Goal: Check status: Check status

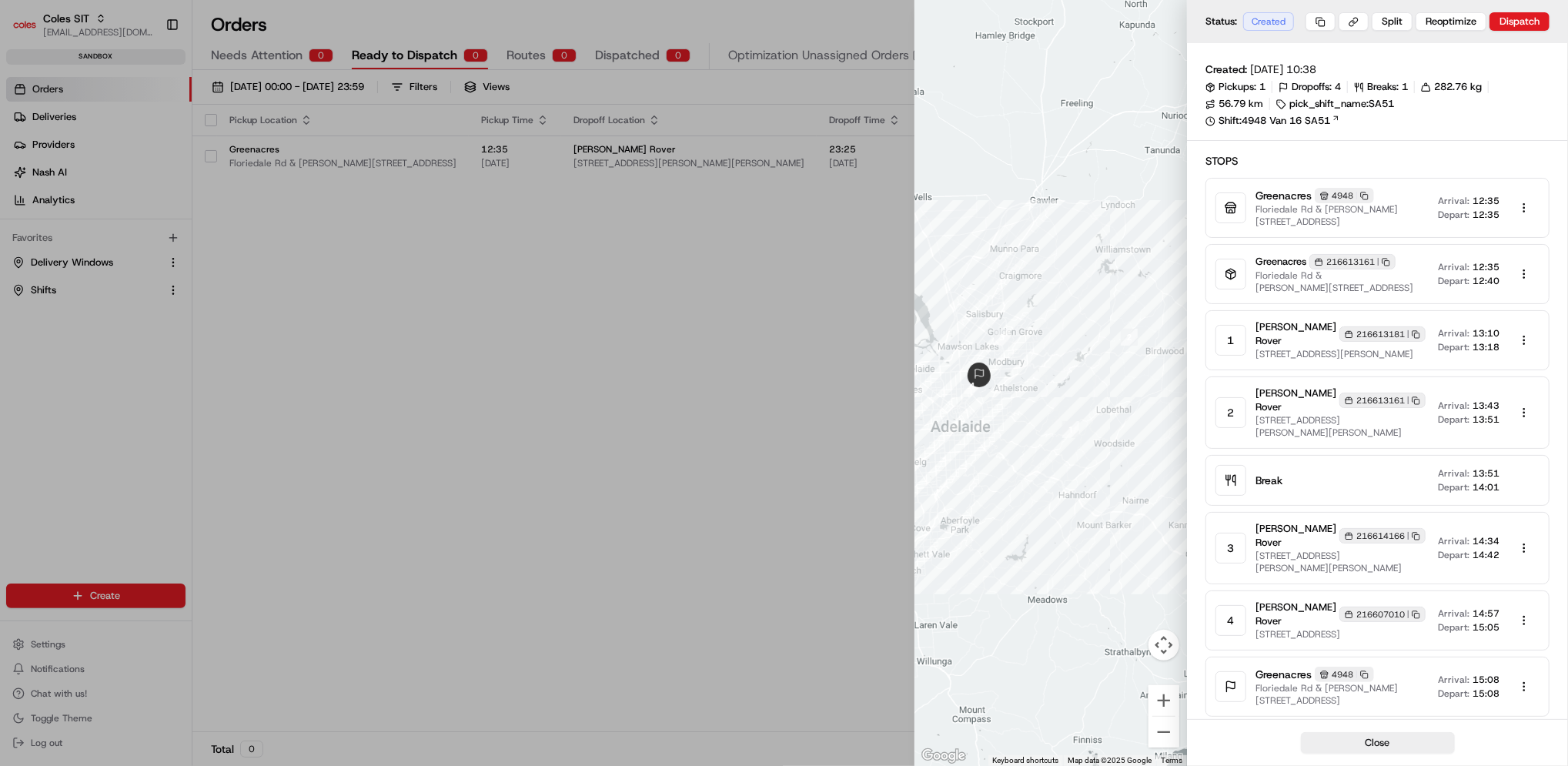
scroll to position [0, 11]
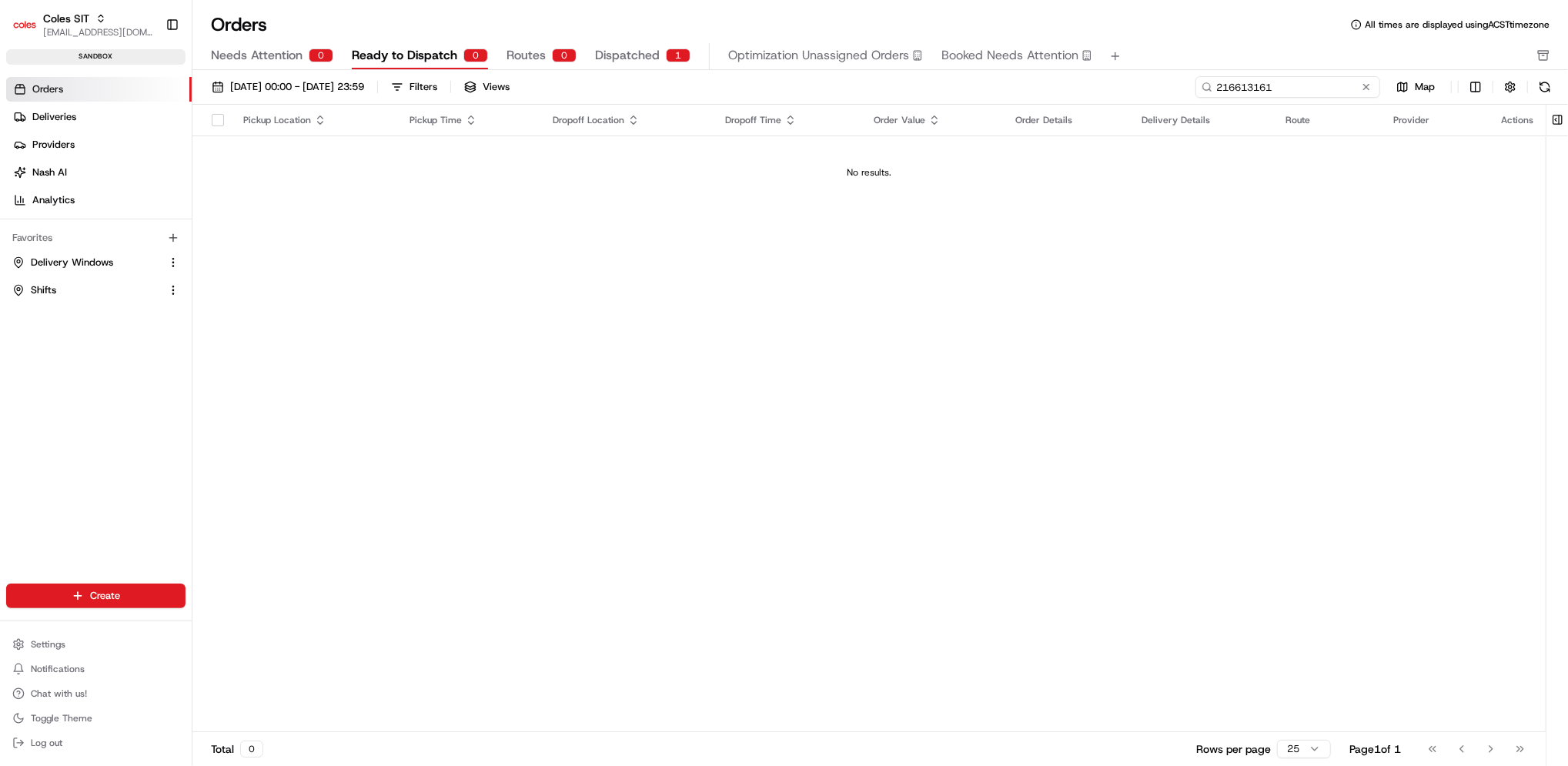
click at [1313, 92] on input "216613161" at bounding box center [1287, 86] width 184 height 21
click at [616, 69] on button "Dispatched 1" at bounding box center [642, 56] width 95 height 26
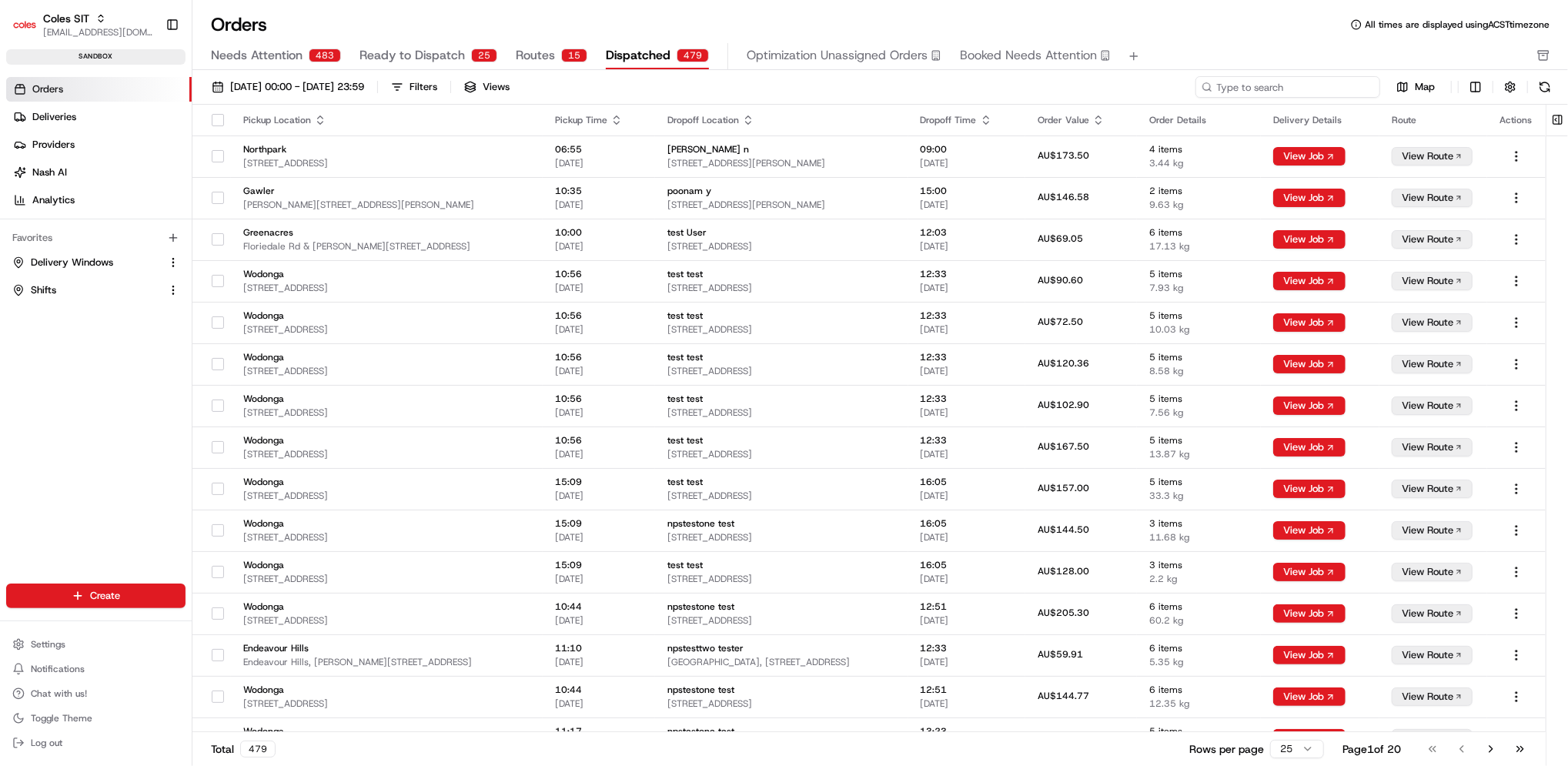
click at [1319, 97] on input at bounding box center [1287, 86] width 184 height 21
paste input "216613161"
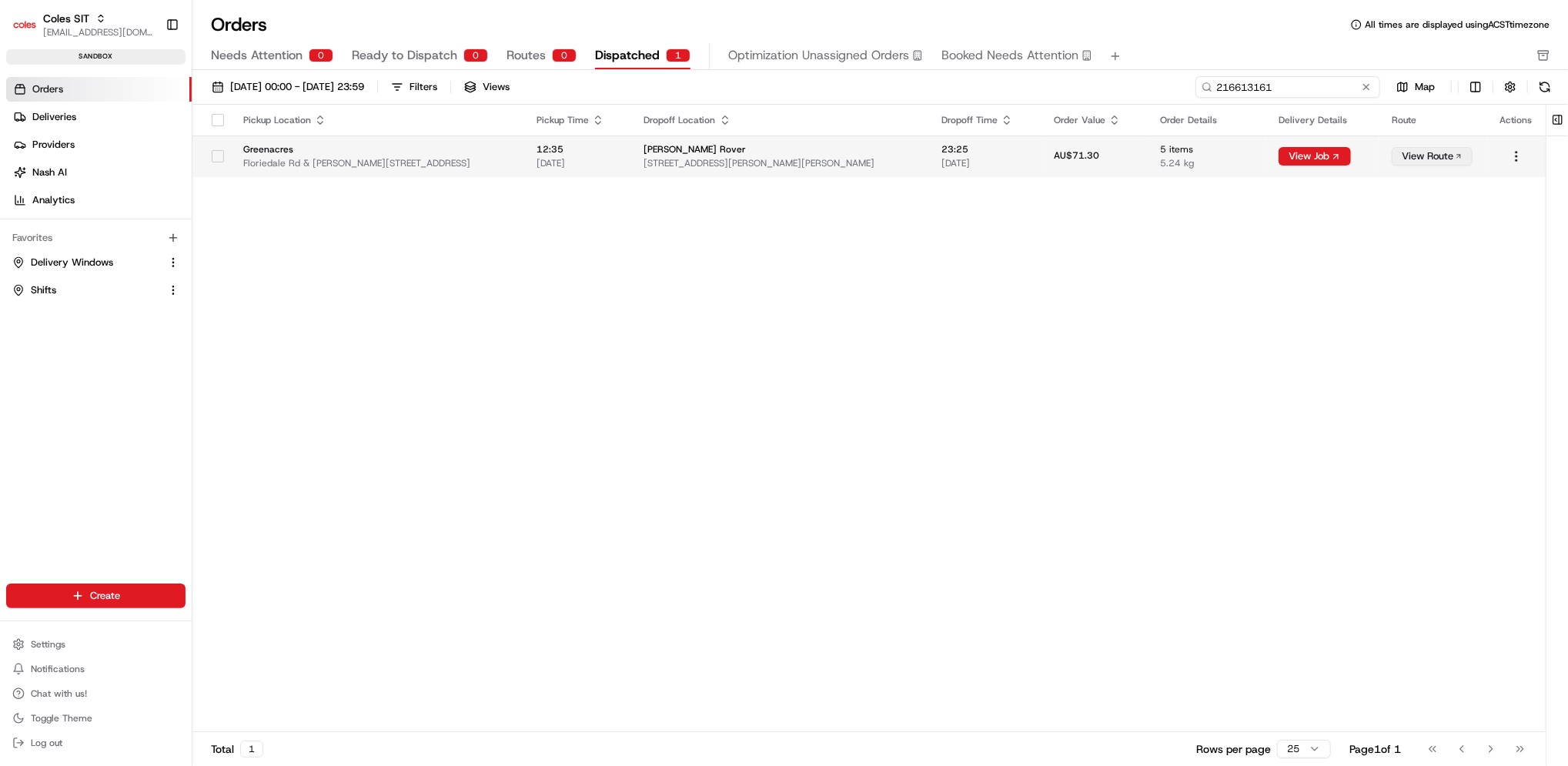
type input "216613161"
click at [1421, 154] on button "View Route" at bounding box center [1432, 156] width 81 height 19
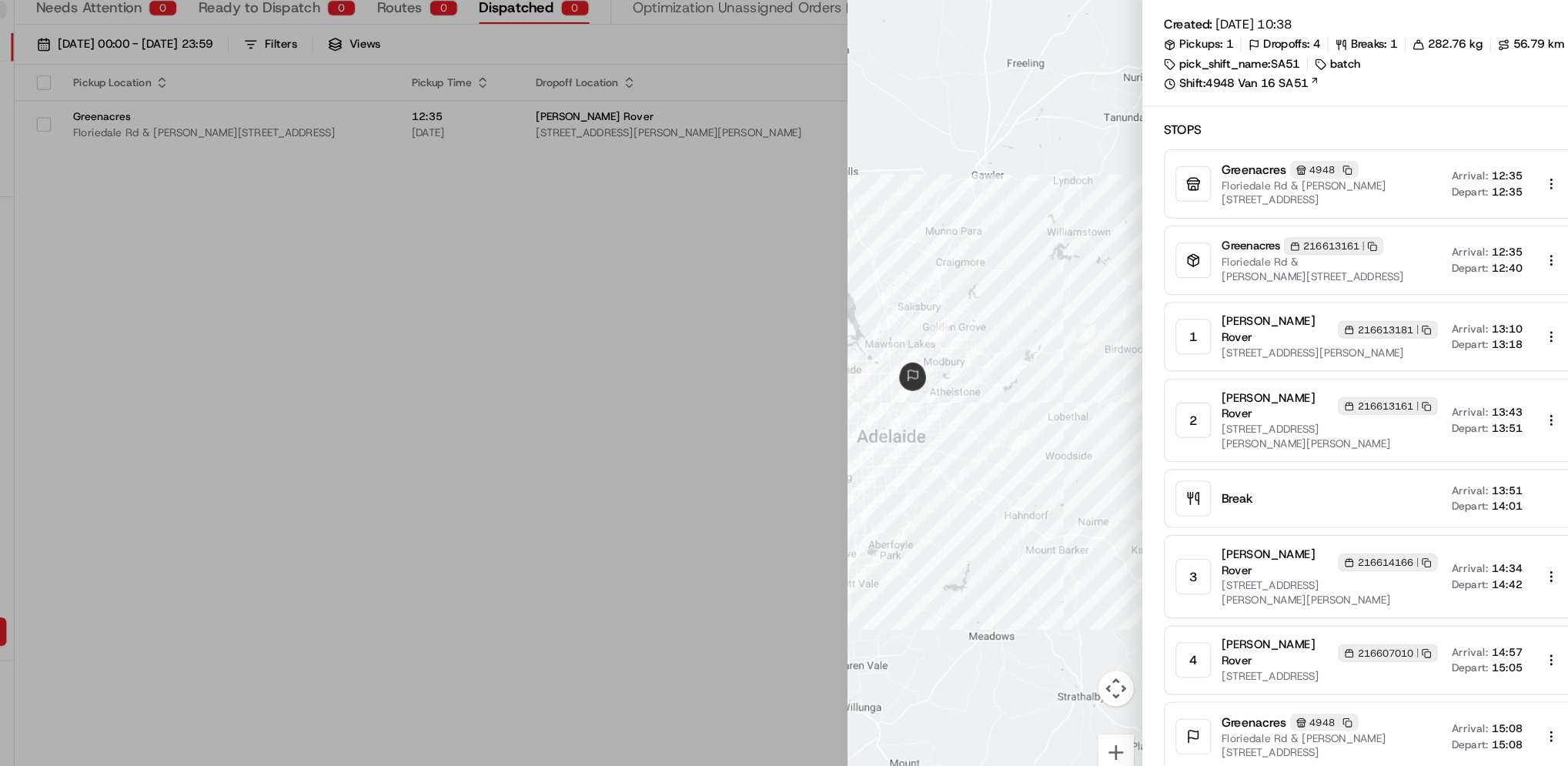
scroll to position [1, 0]
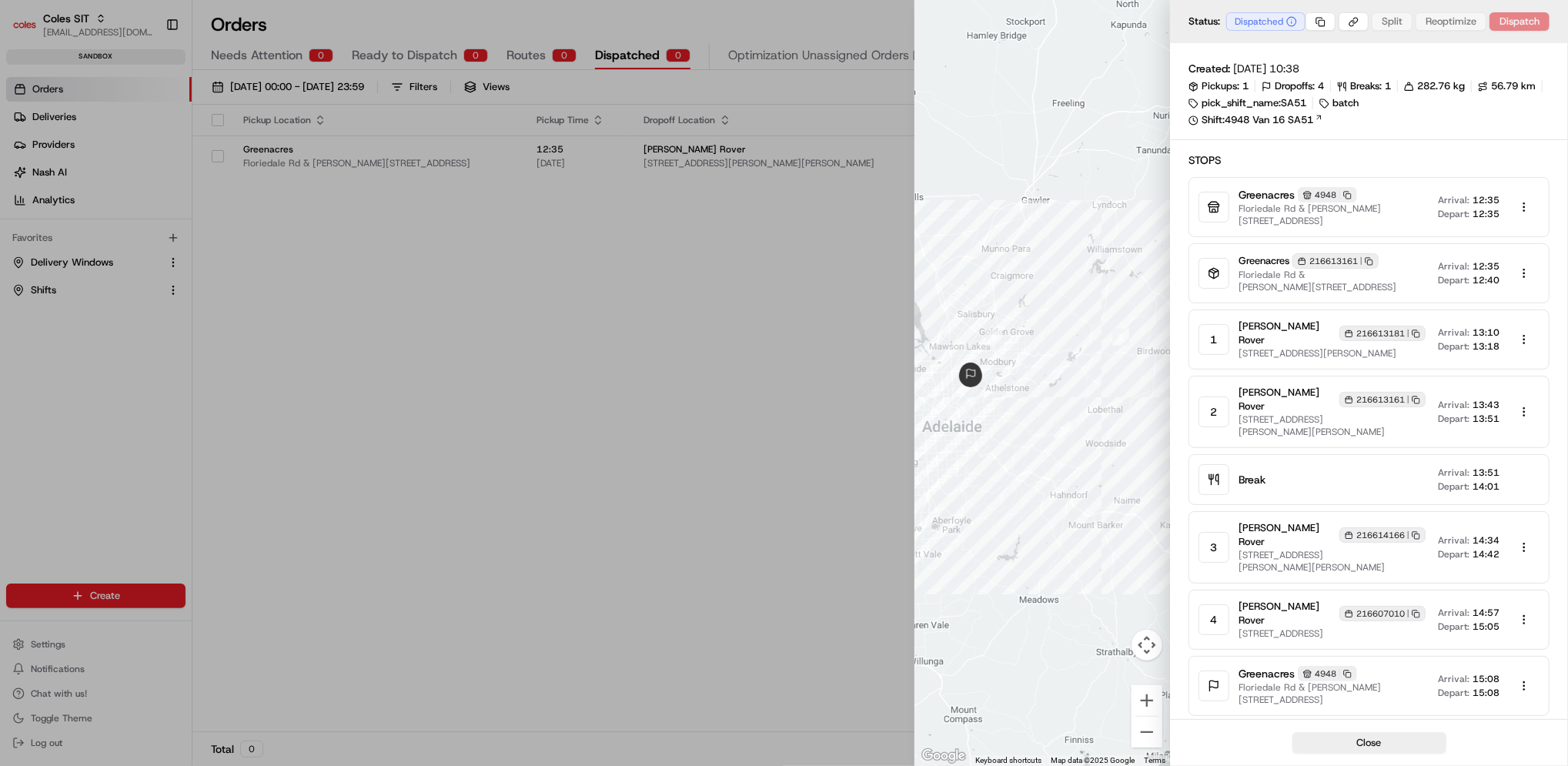
click at [1411, 330] on icon "button" at bounding box center [1415, 334] width 8 height 8
click at [1415, 398] on rect "button" at bounding box center [1417, 401] width 5 height 5
click at [1412, 531] on icon "button" at bounding box center [1415, 534] width 5 height 5
click at [1411, 609] on icon "button" at bounding box center [1415, 613] width 8 height 8
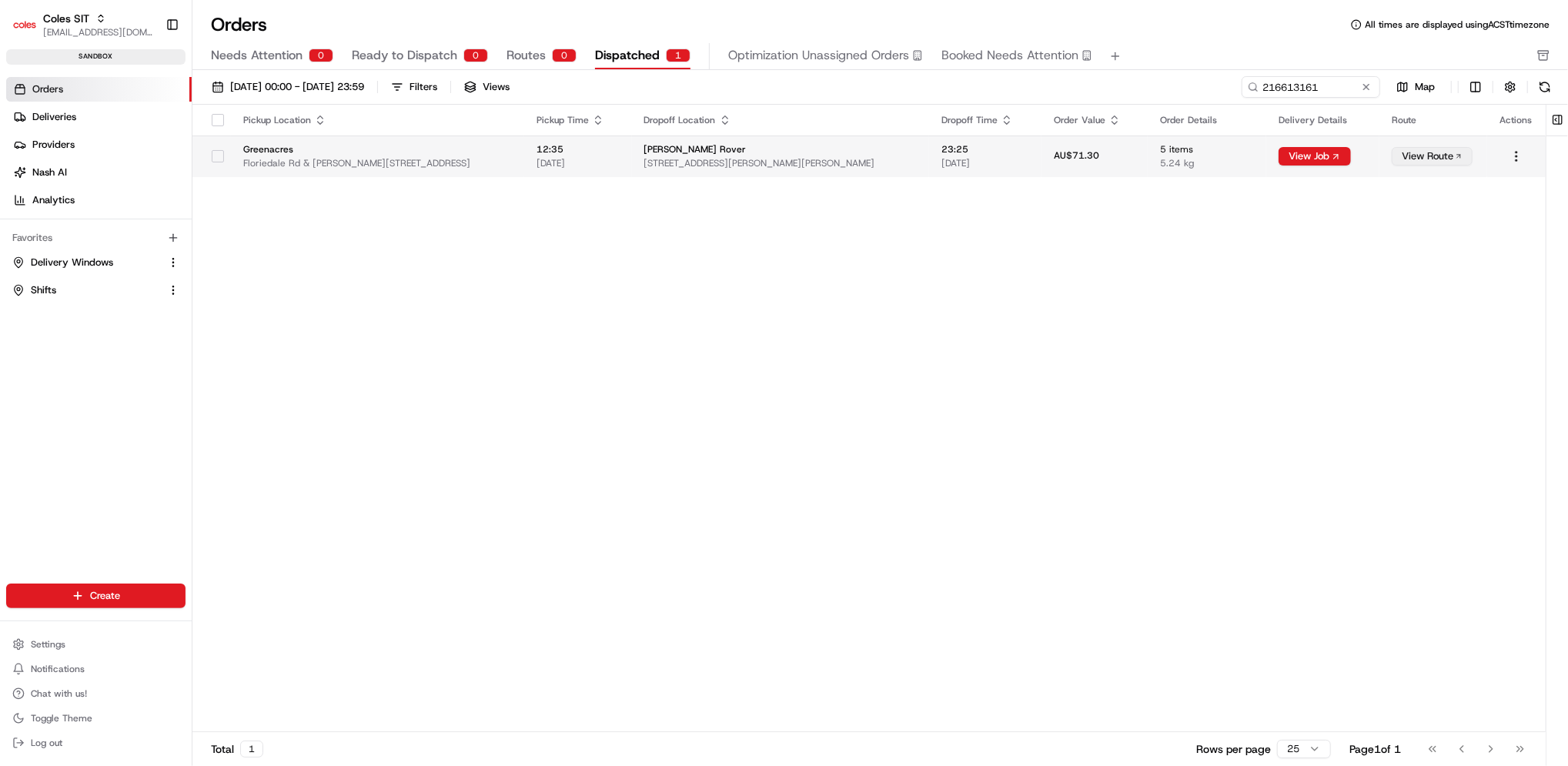
click at [1451, 155] on button "View Route" at bounding box center [1432, 156] width 81 height 19
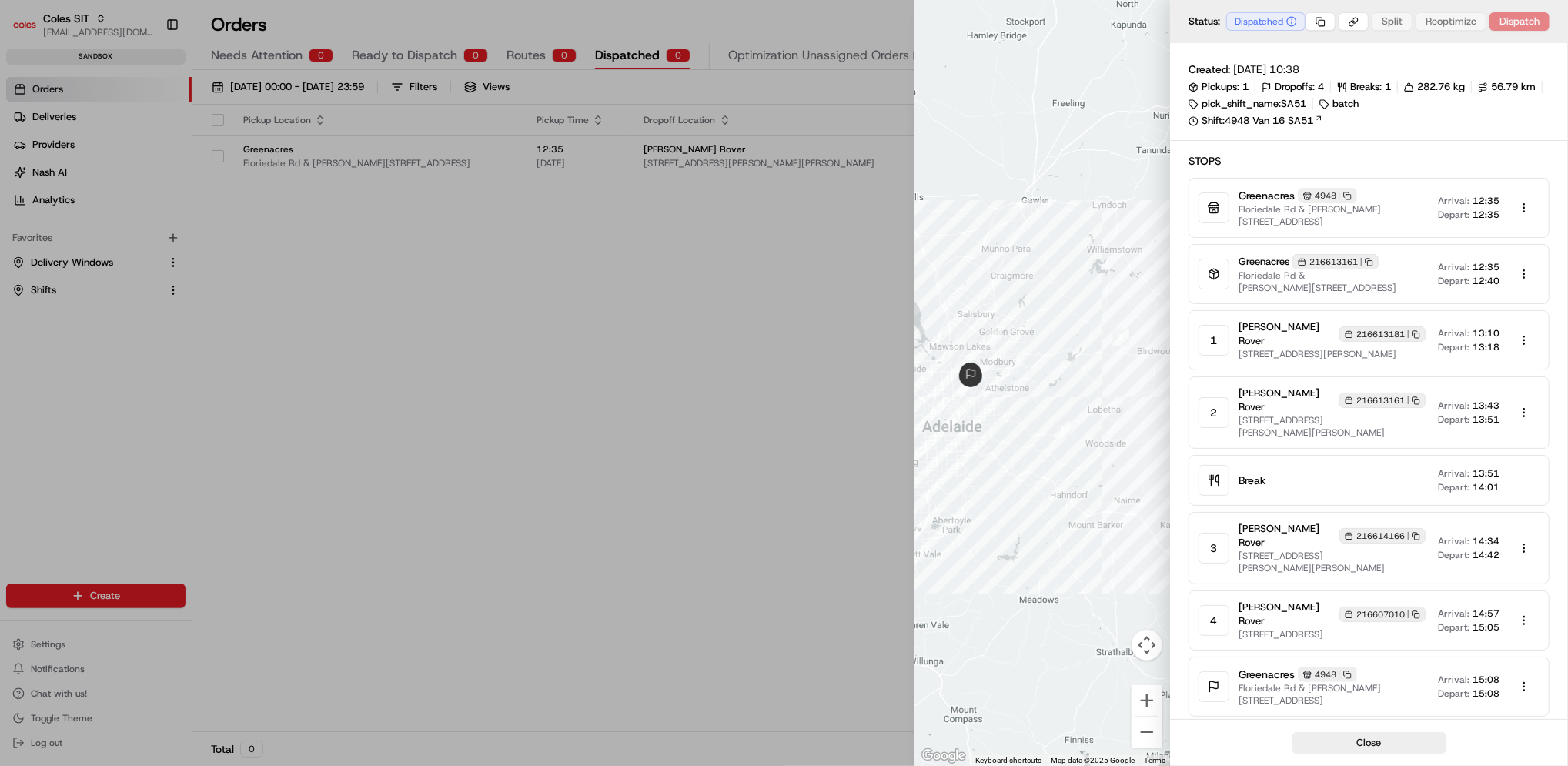
click at [1339, 326] on div "216613181 Copy 216613181" at bounding box center [1382, 334] width 86 height 15
click at [1274, 348] on span "[STREET_ADDRESS][PERSON_NAME]" at bounding box center [1331, 353] width 187 height 12
click at [1521, 343] on button "button" at bounding box center [1524, 340] width 31 height 31
click at [1517, 372] on div "View" at bounding box center [1518, 374] width 91 height 23
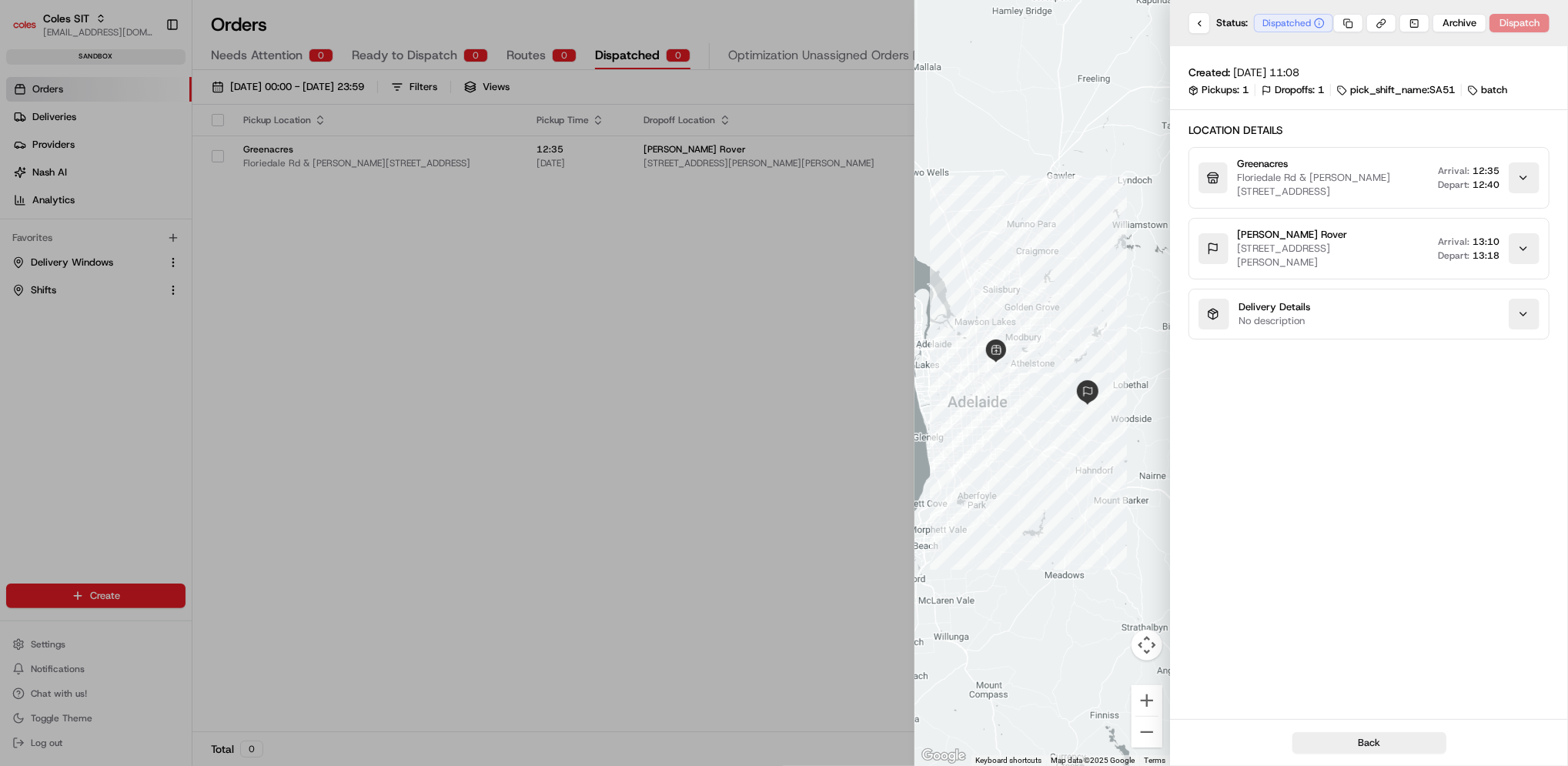
click at [1515, 320] on div "button" at bounding box center [1524, 314] width 31 height 31
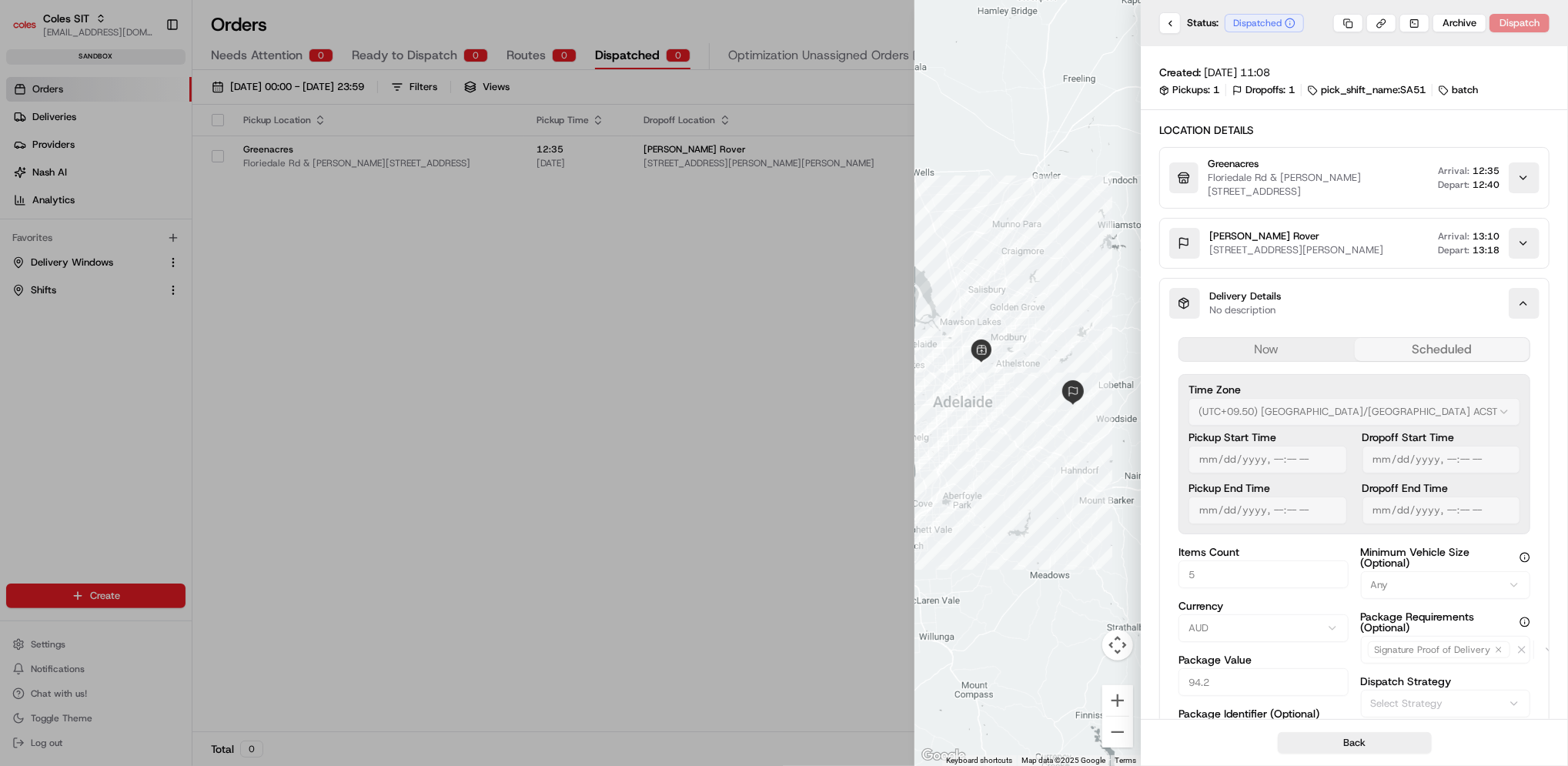
click at [1515, 319] on div "button" at bounding box center [1524, 303] width 31 height 31
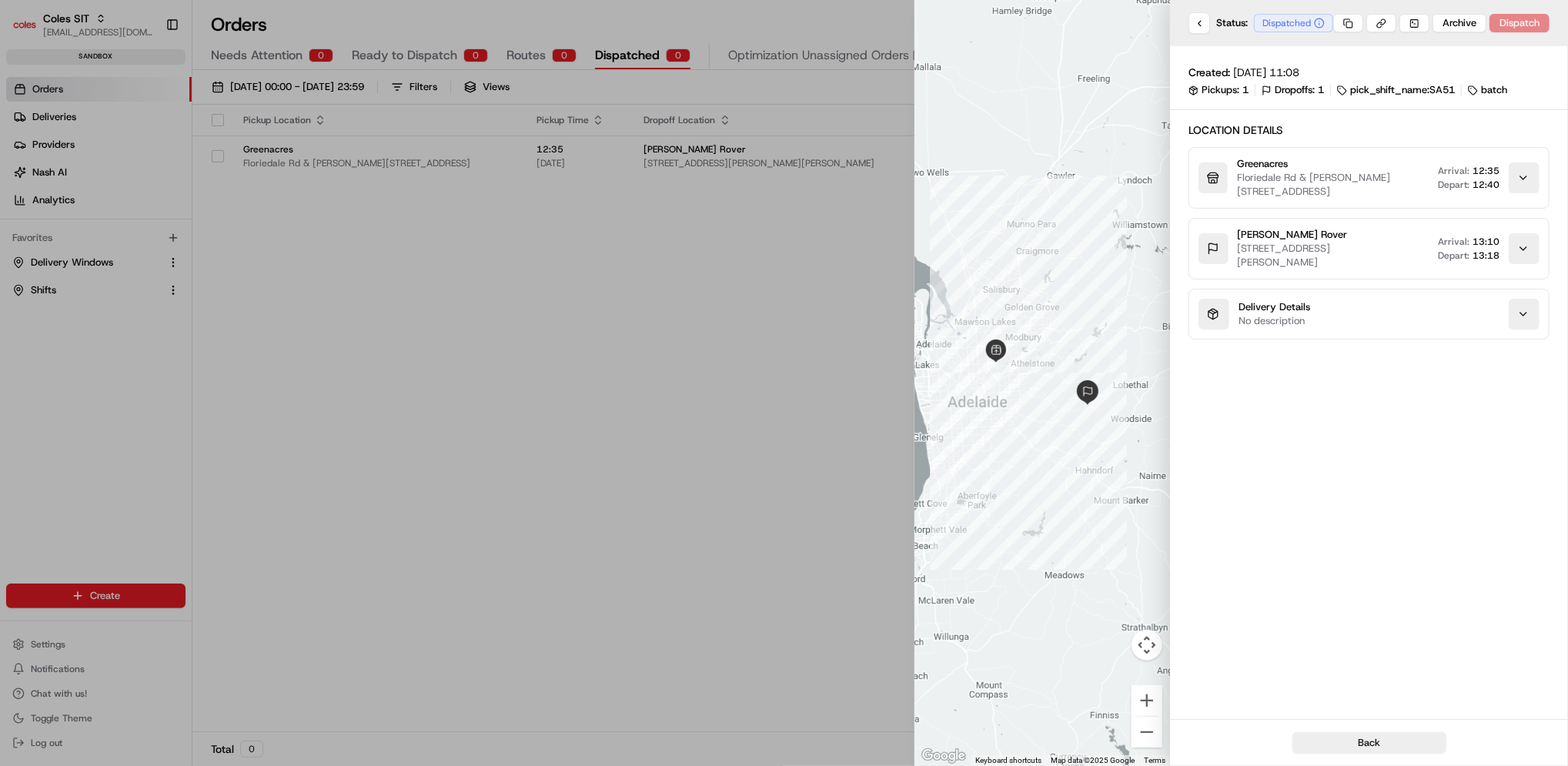
click at [1530, 254] on div "button" at bounding box center [1524, 249] width 31 height 31
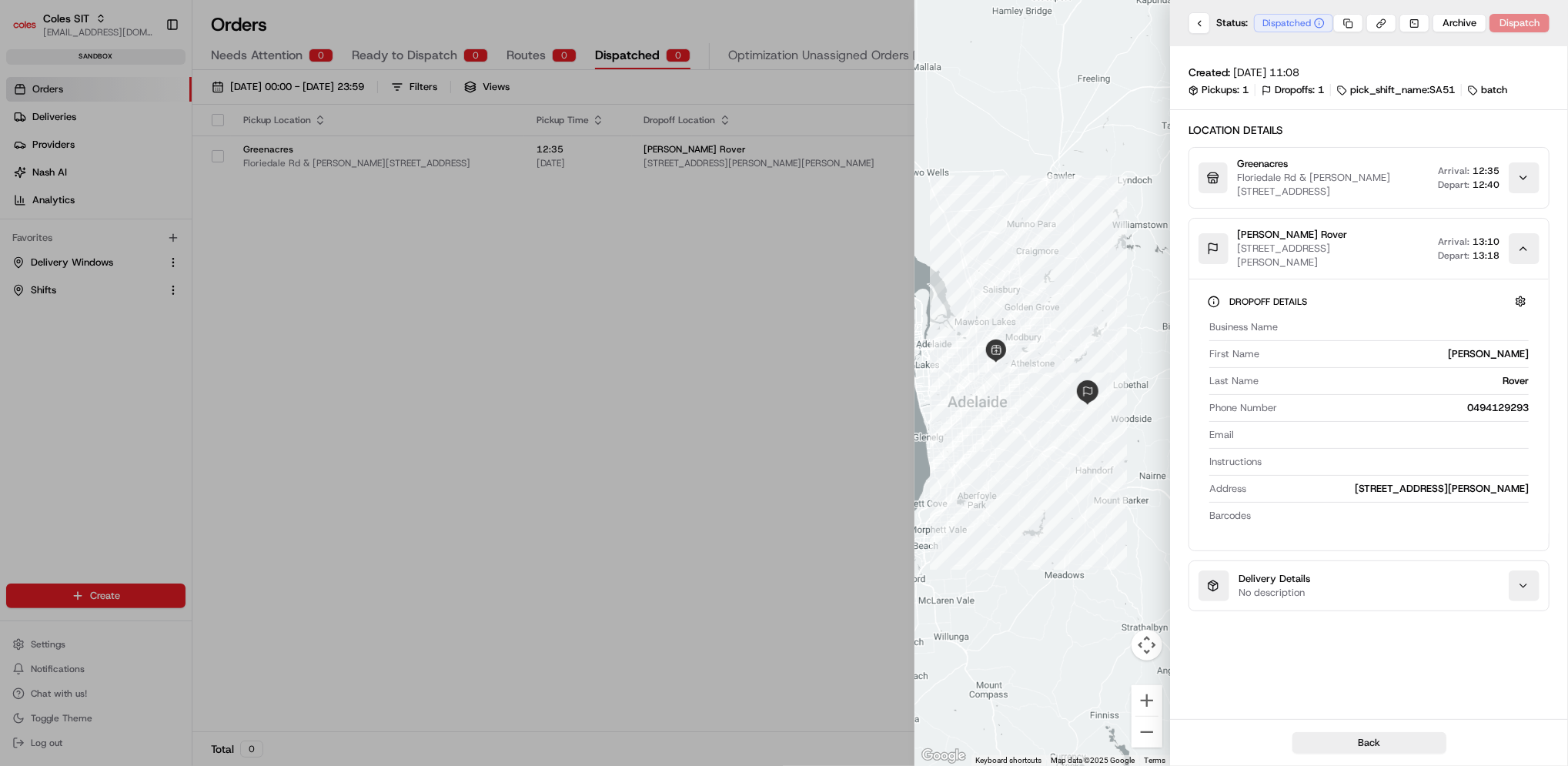
click at [1530, 254] on div "button" at bounding box center [1524, 249] width 31 height 31
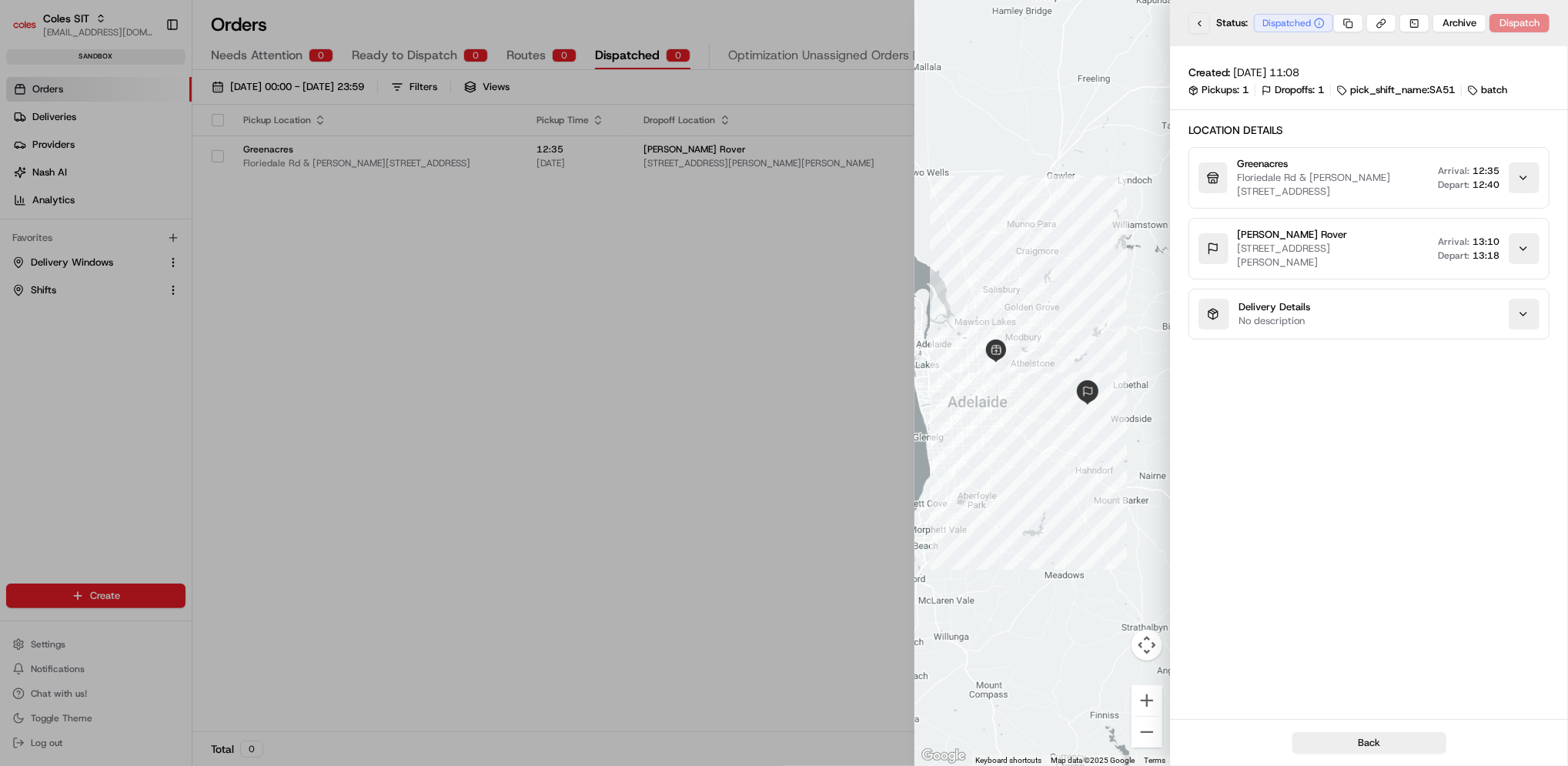
click at [1203, 25] on button at bounding box center [1199, 23] width 21 height 21
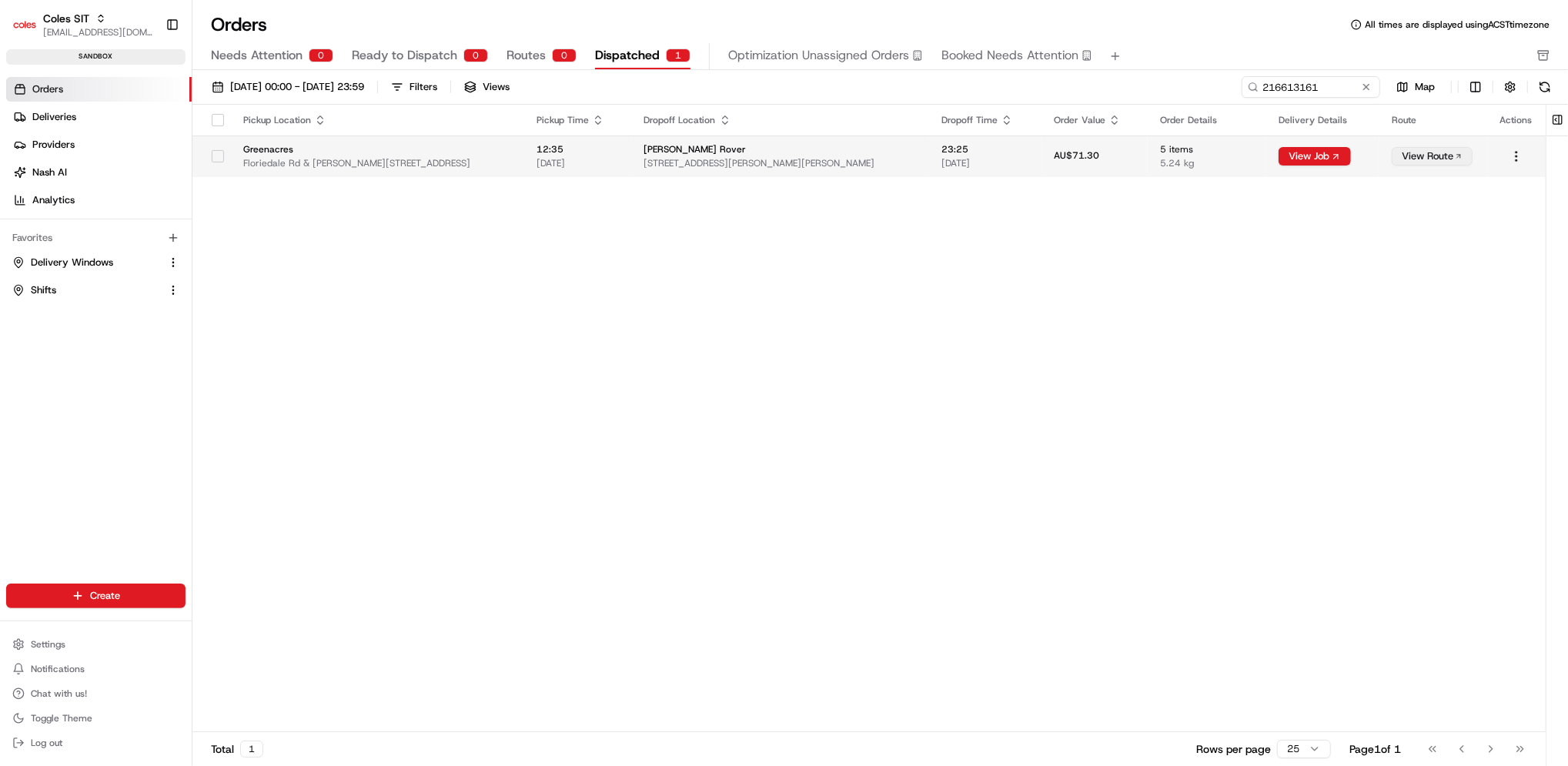
click at [1446, 153] on button "View Route" at bounding box center [1432, 156] width 81 height 19
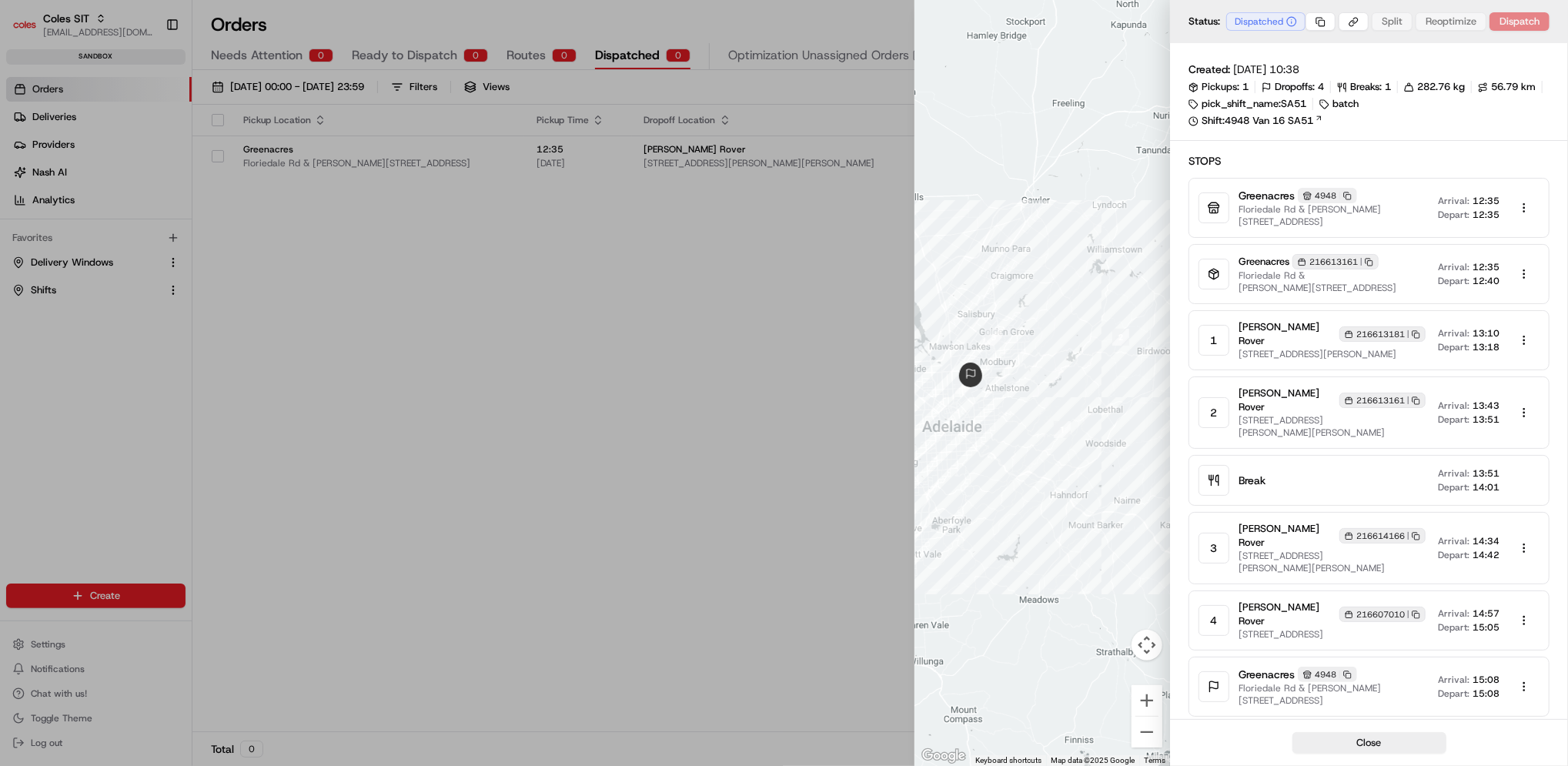
click at [1388, 333] on div "216613181 Copy 216613181" at bounding box center [1382, 334] width 86 height 15
click at [1411, 330] on icon "button" at bounding box center [1415, 334] width 8 height 8
click at [38, 120] on div at bounding box center [784, 383] width 1568 height 766
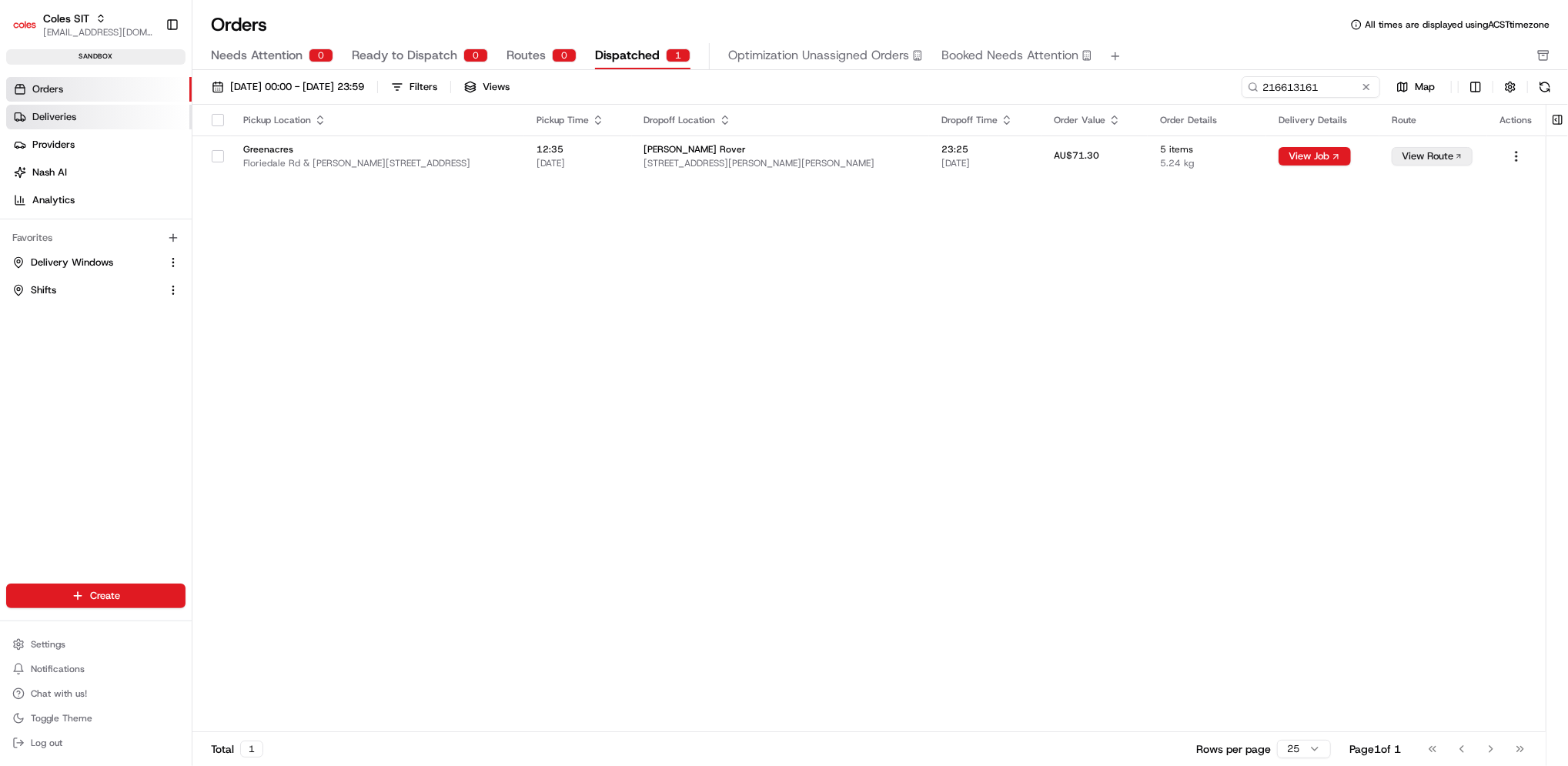
click at [38, 120] on span "Deliveries" at bounding box center [55, 117] width 44 height 14
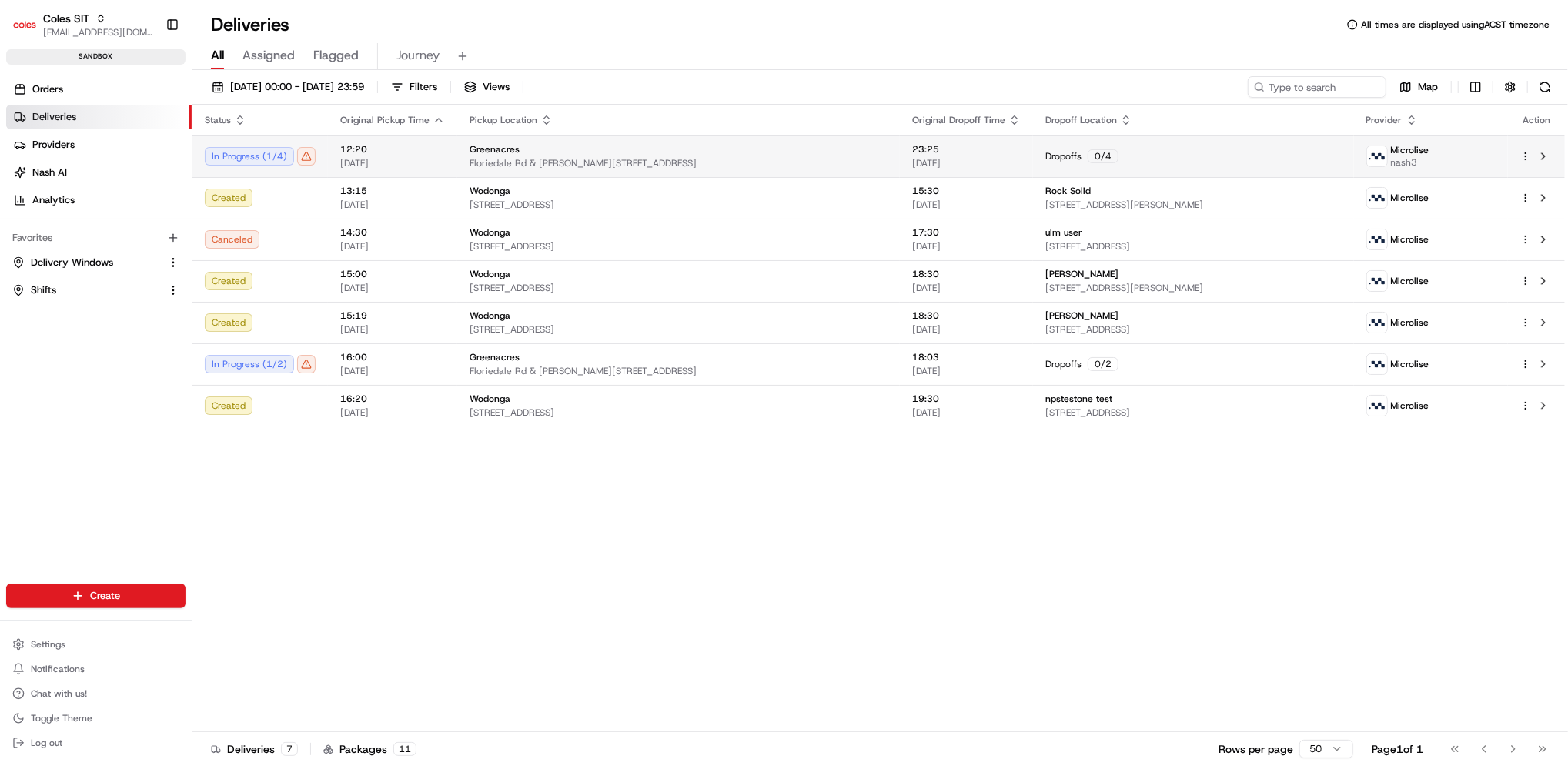
click at [380, 146] on span "12:20" at bounding box center [392, 148] width 104 height 12
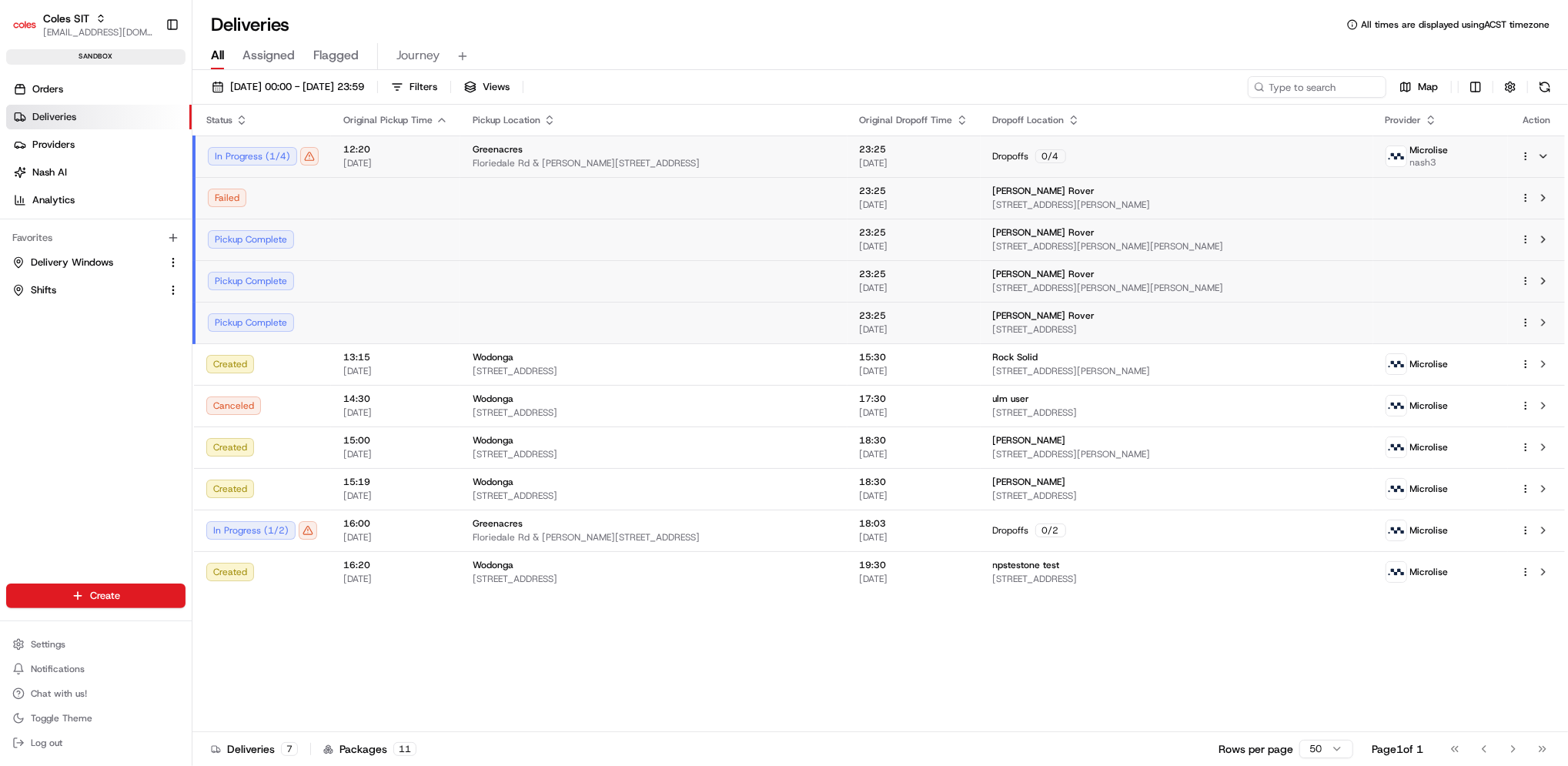
click at [237, 201] on div "Failed" at bounding box center [264, 197] width 111 height 19
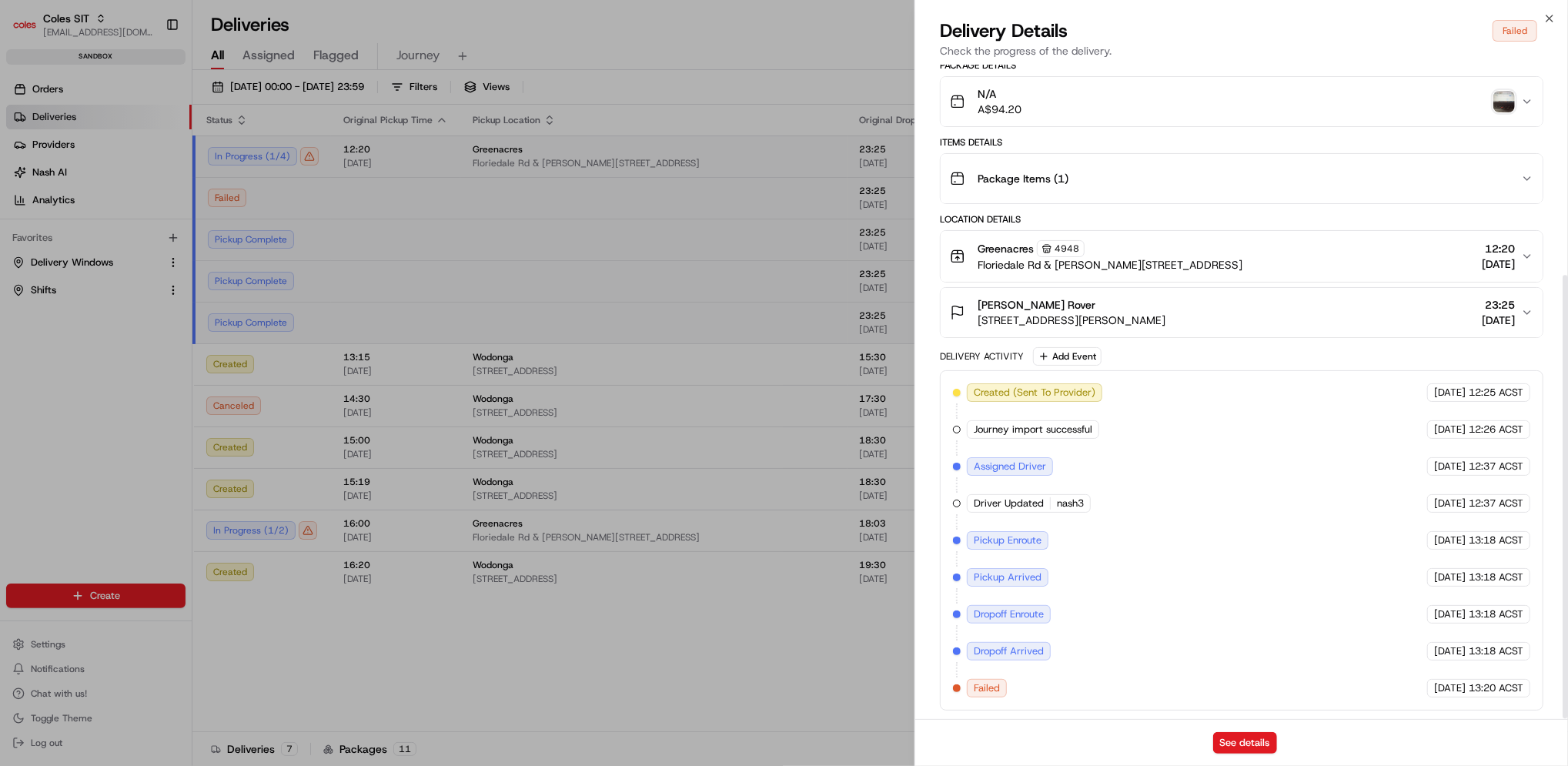
scroll to position [310, 0]
drag, startPoint x: 999, startPoint y: 699, endPoint x: 999, endPoint y: 690, distance: 9.0
click at [999, 697] on div "Created (Sent To Provider) Microlise 18/08/2025 12:25 ACST Journey import succe…" at bounding box center [1242, 539] width 604 height 340
click at [999, 689] on span "Failed" at bounding box center [986, 687] width 26 height 14
click at [1433, 680] on span "[DATE]" at bounding box center [1449, 687] width 32 height 14
